Goal: Information Seeking & Learning: Learn about a topic

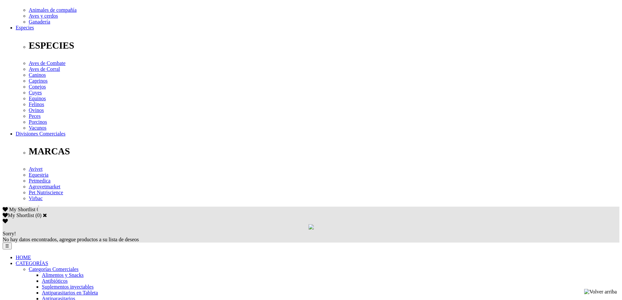
drag, startPoint x: 258, startPoint y: 144, endPoint x: 292, endPoint y: 140, distance: 33.8
drag, startPoint x: 261, startPoint y: 142, endPoint x: 254, endPoint y: 141, distance: 7.9
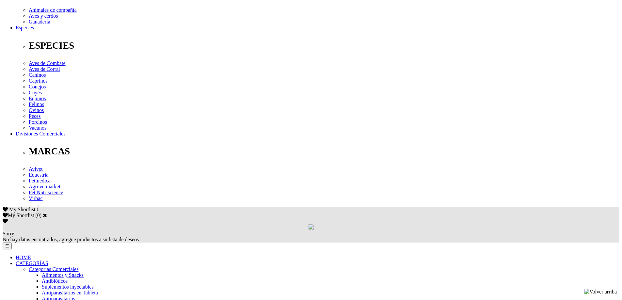
drag, startPoint x: 253, startPoint y: 141, endPoint x: 313, endPoint y: 159, distance: 63.0
drag, startPoint x: 382, startPoint y: 196, endPoint x: 335, endPoint y: 203, distance: 47.8
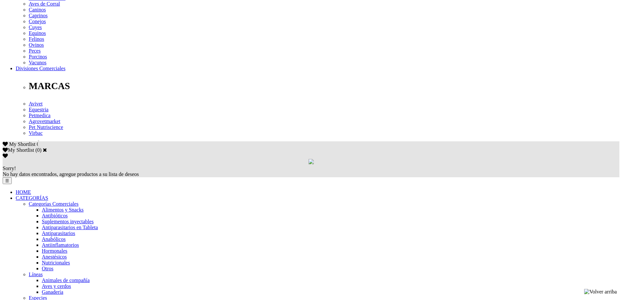
scroll to position [261, 0]
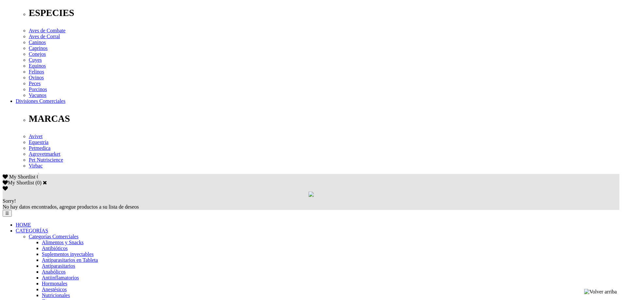
drag, startPoint x: 173, startPoint y: 84, endPoint x: 179, endPoint y: 85, distance: 7.0
